Goal: Information Seeking & Learning: Learn about a topic

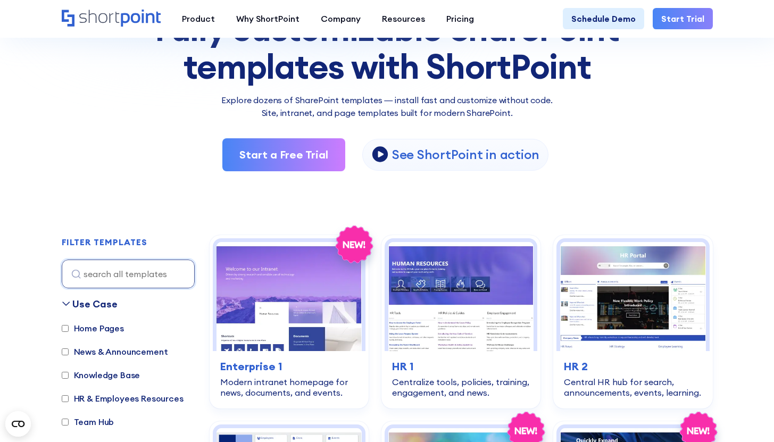
scroll to position [241, 0]
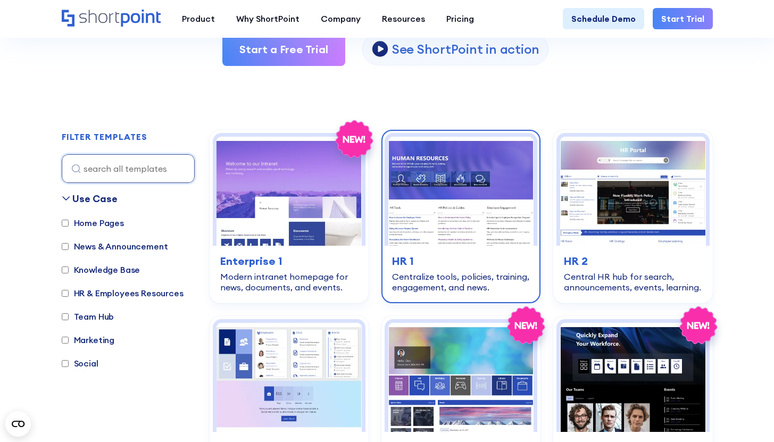
click at [425, 219] on img at bounding box center [461, 191] width 145 height 109
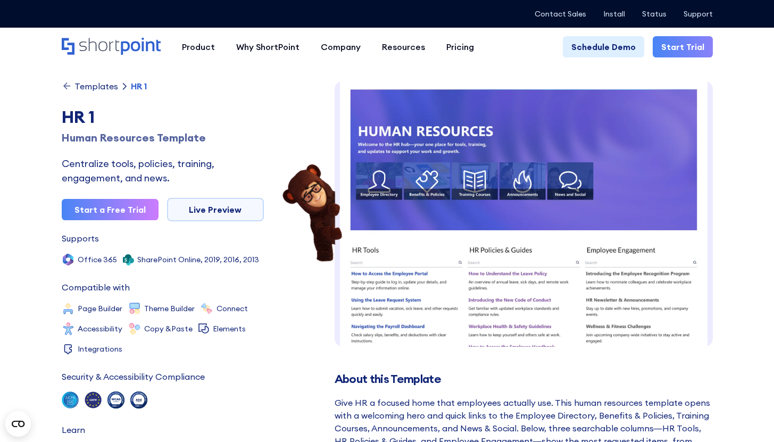
scroll to position [15, 0]
